Goal: Information Seeking & Learning: Learn about a topic

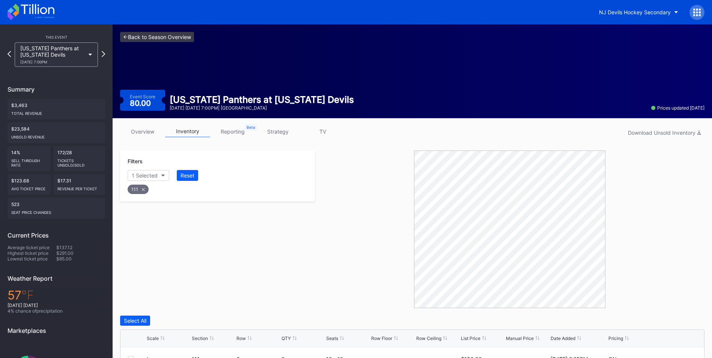
click at [158, 39] on link "<- Back to Season Overview" at bounding box center [157, 37] width 74 height 10
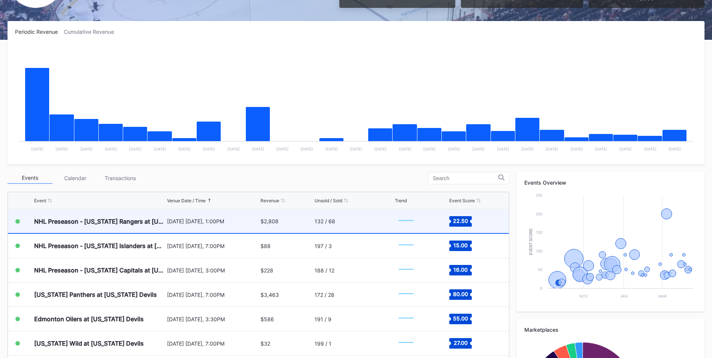
scroll to position [102, 0]
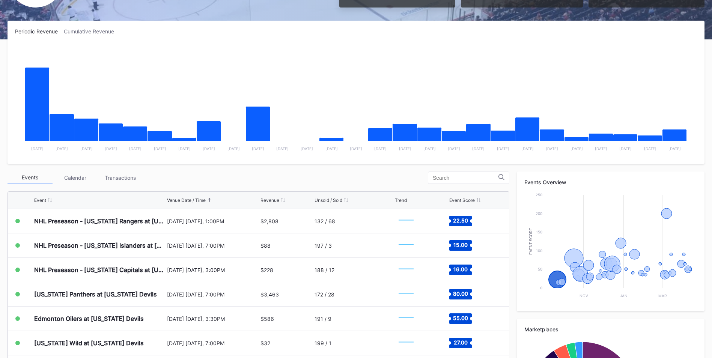
drag, startPoint x: 295, startPoint y: 223, endPoint x: 322, endPoint y: 169, distance: 60.0
click at [322, 169] on div "Periodic Revenue Cumulative Revenue Created with Highcharts 11.2.0 Chart title …" at bounding box center [356, 243] width 712 height 445
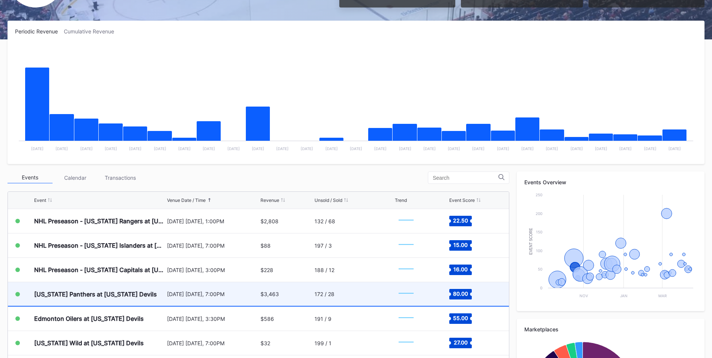
click at [242, 306] on div "[US_STATE] Panthers at [US_STATE] Devils [DATE] [DATE], 7:00PM $3,463 172 / 28 …" at bounding box center [258, 294] width 501 height 24
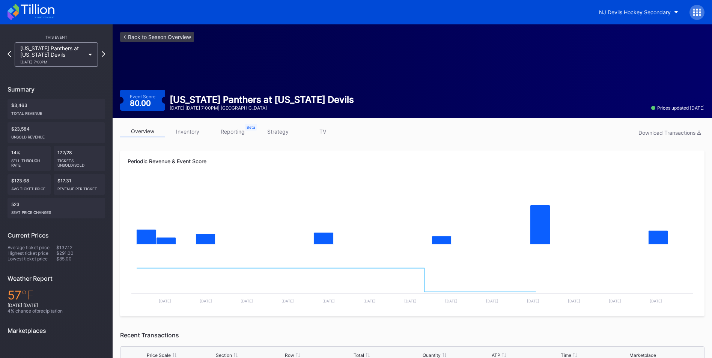
click at [198, 137] on link "inventory" at bounding box center [187, 132] width 45 height 12
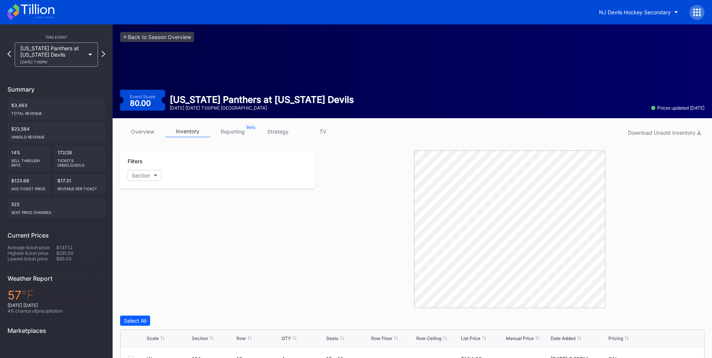
scroll to position [179, 0]
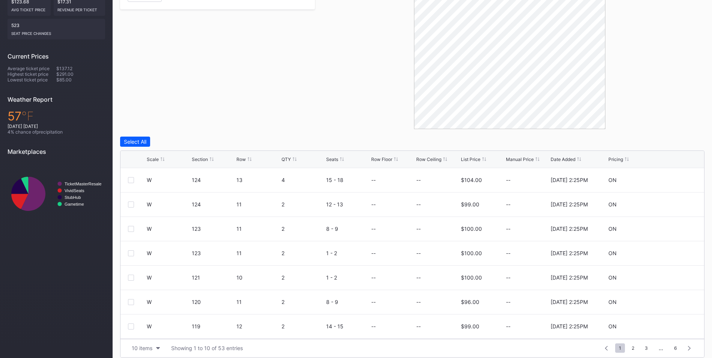
click at [197, 156] on div "Scale Section Row QTY Seats Row Floor Row Ceiling List Price Manual Price Date …" at bounding box center [413, 159] width 584 height 17
click at [202, 160] on div "Section" at bounding box center [200, 160] width 16 height 6
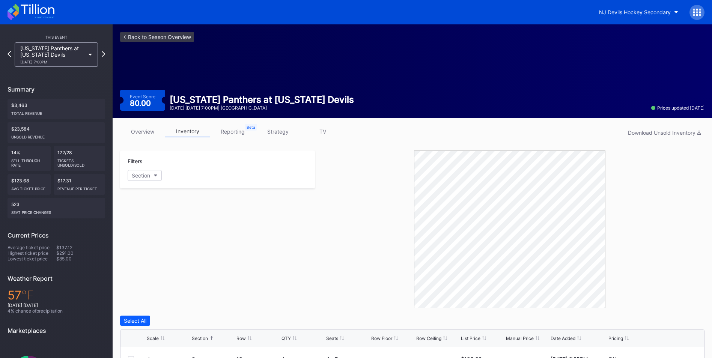
scroll to position [186, 0]
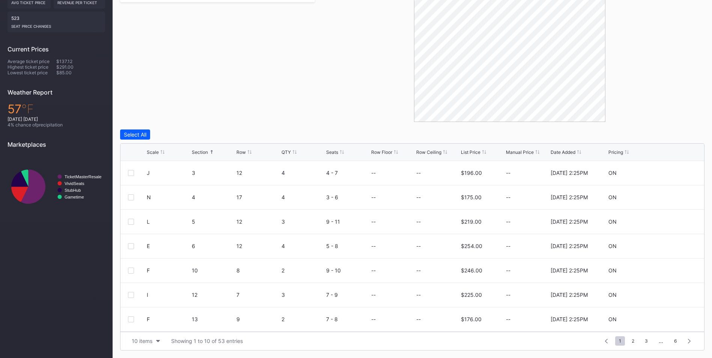
click at [472, 149] on div "Scale Section Row QTY Seats Row Floor Row Ceiling List Price Manual Price Date …" at bounding box center [413, 152] width 584 height 17
click at [474, 154] on div "List Price" at bounding box center [471, 152] width 20 height 6
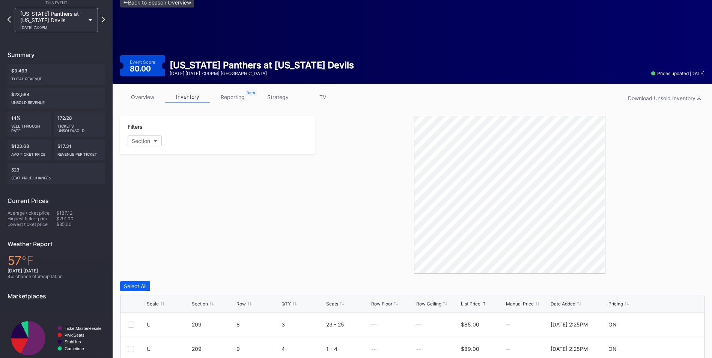
scroll to position [0, 0]
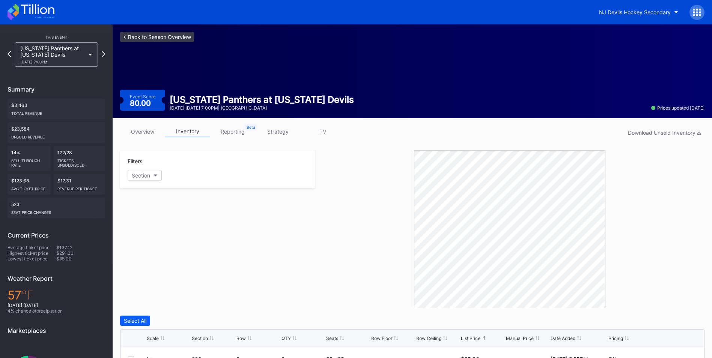
click at [166, 36] on link "<- Back to Season Overview" at bounding box center [157, 37] width 74 height 10
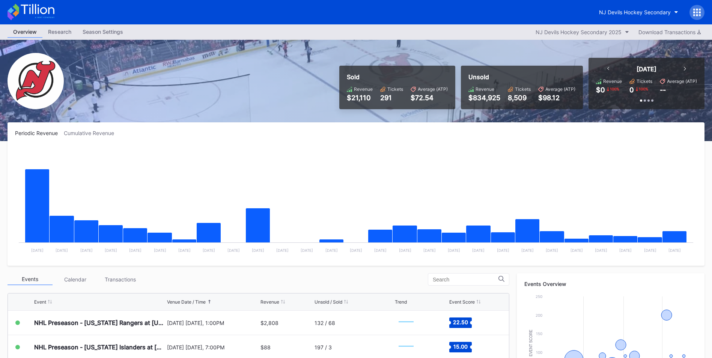
scroll to position [29, 0]
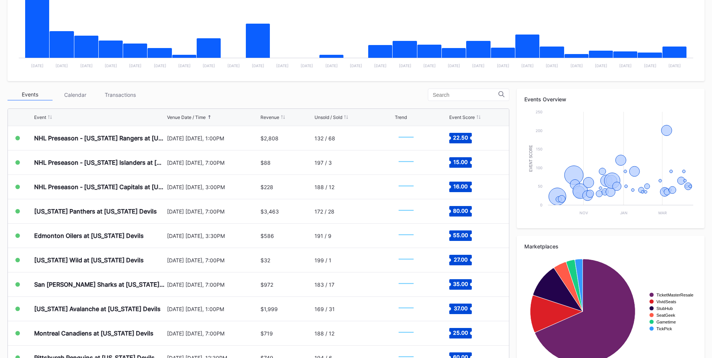
scroll to position [210, 0]
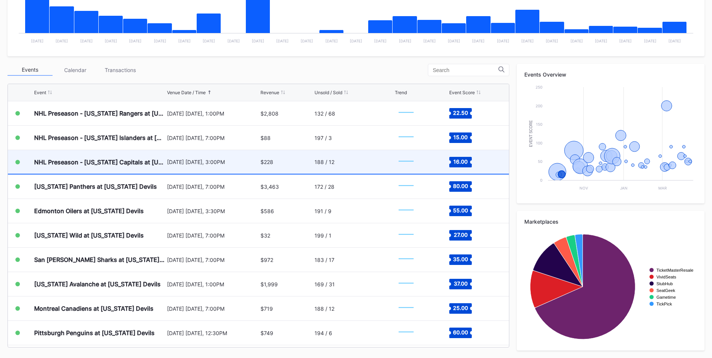
click at [493, 169] on div "16.00" at bounding box center [476, 162] width 52 height 24
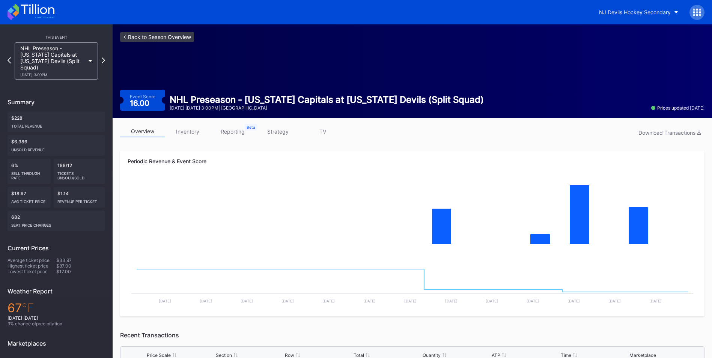
click at [171, 36] on link "<- Back to Season Overview" at bounding box center [157, 37] width 74 height 10
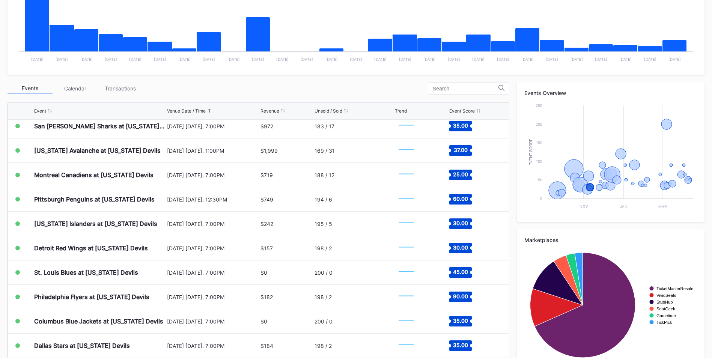
scroll to position [152, 0]
